Goal: Task Accomplishment & Management: Manage account settings

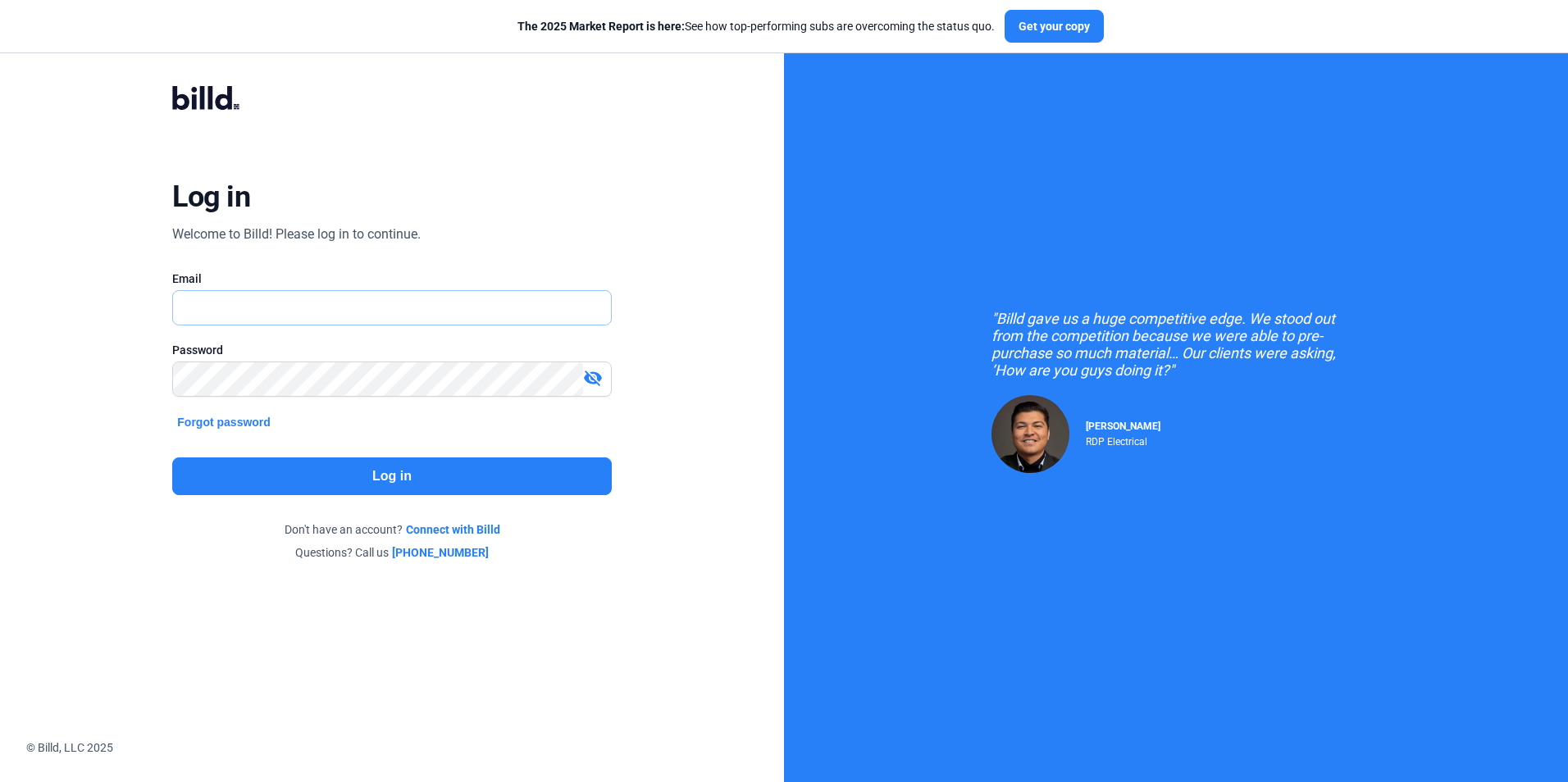
type input "[PERSON_NAME][EMAIL_ADDRESS][DOMAIN_NAME]"
click at [325, 474] on button "Log in" at bounding box center [392, 476] width 439 height 38
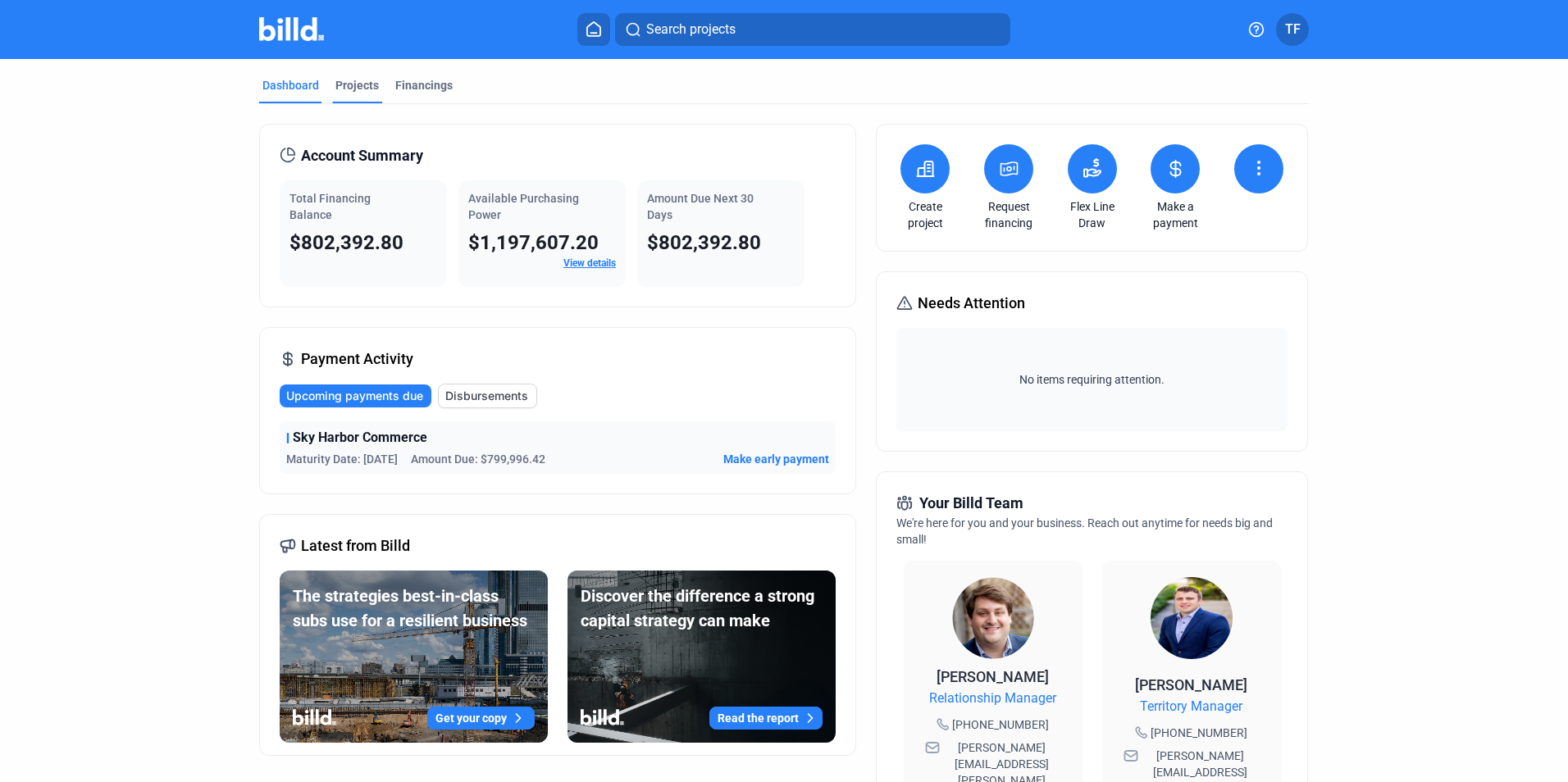
click at [344, 79] on div "Projects" at bounding box center [357, 85] width 44 height 17
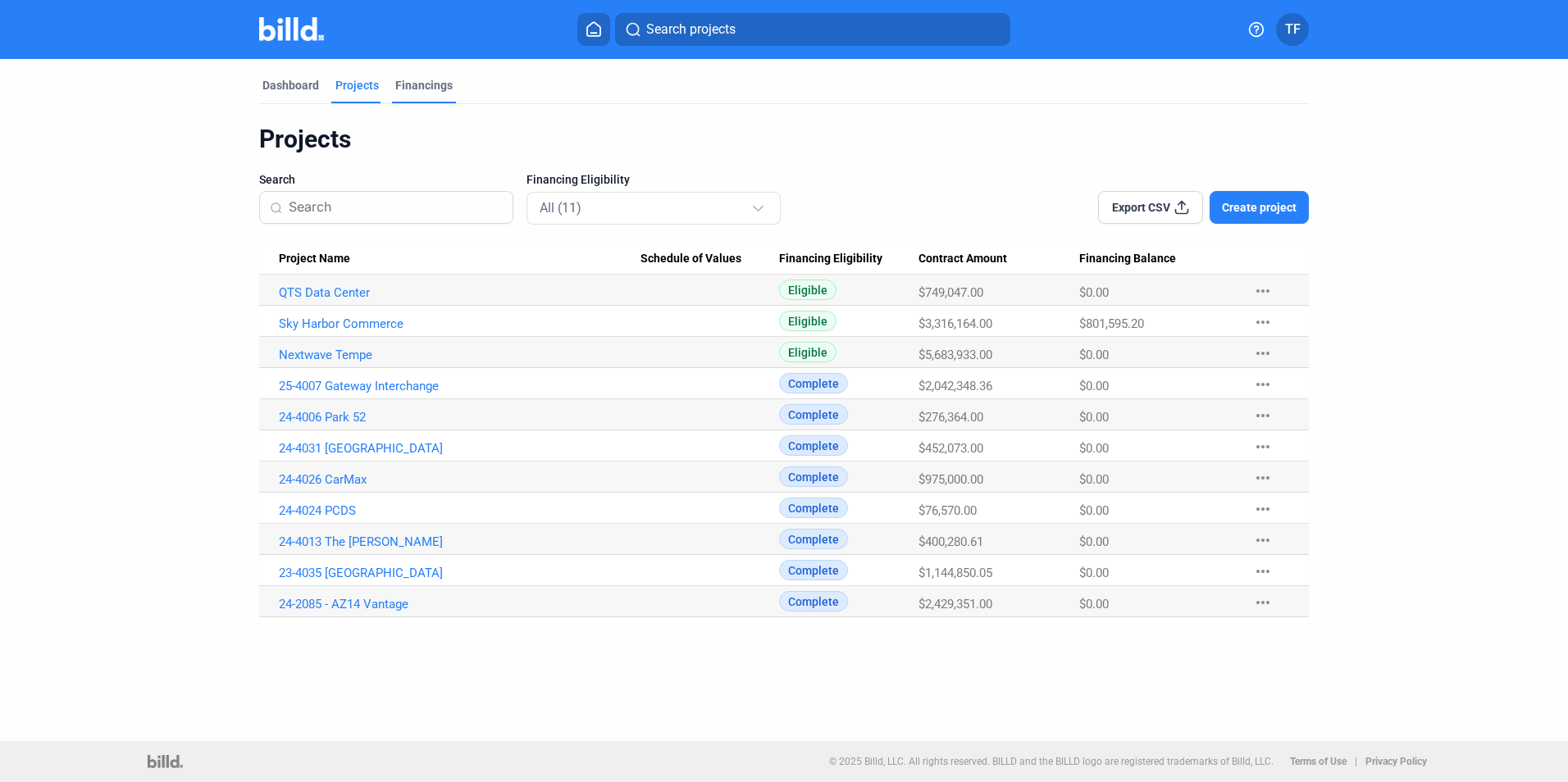
click at [439, 83] on div "Financings" at bounding box center [424, 85] width 58 height 17
